Goal: Information Seeking & Learning: Learn about a topic

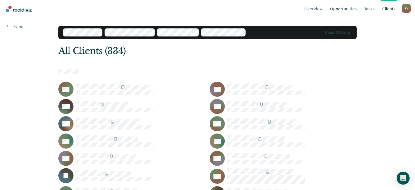
click at [351, 7] on link "Opportunities" at bounding box center [343, 8] width 29 height 17
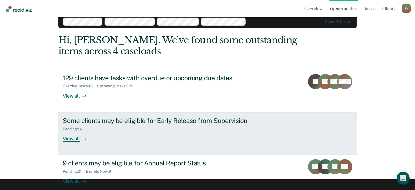
scroll to position [18, 0]
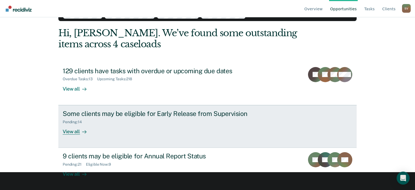
click at [73, 129] on div "View all" at bounding box center [78, 129] width 30 height 11
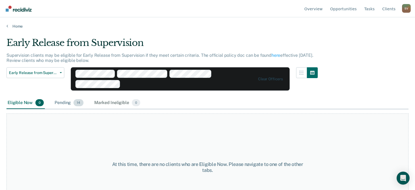
click at [66, 104] on div "Pending 14" at bounding box center [68, 103] width 31 height 12
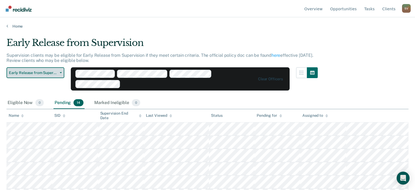
click at [59, 72] on span "button" at bounding box center [60, 72] width 4 height 1
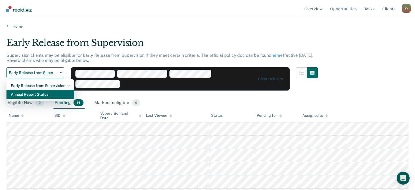
click at [37, 94] on div "Annual Report Status" at bounding box center [40, 94] width 59 height 9
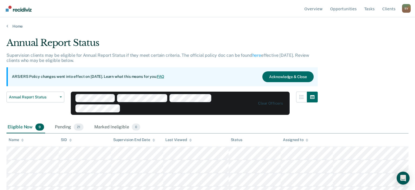
click at [165, 76] on link "FAQ" at bounding box center [161, 76] width 8 height 4
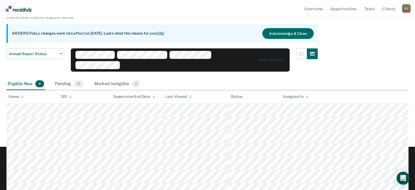
scroll to position [75, 0]
